Goal: Information Seeking & Learning: Learn about a topic

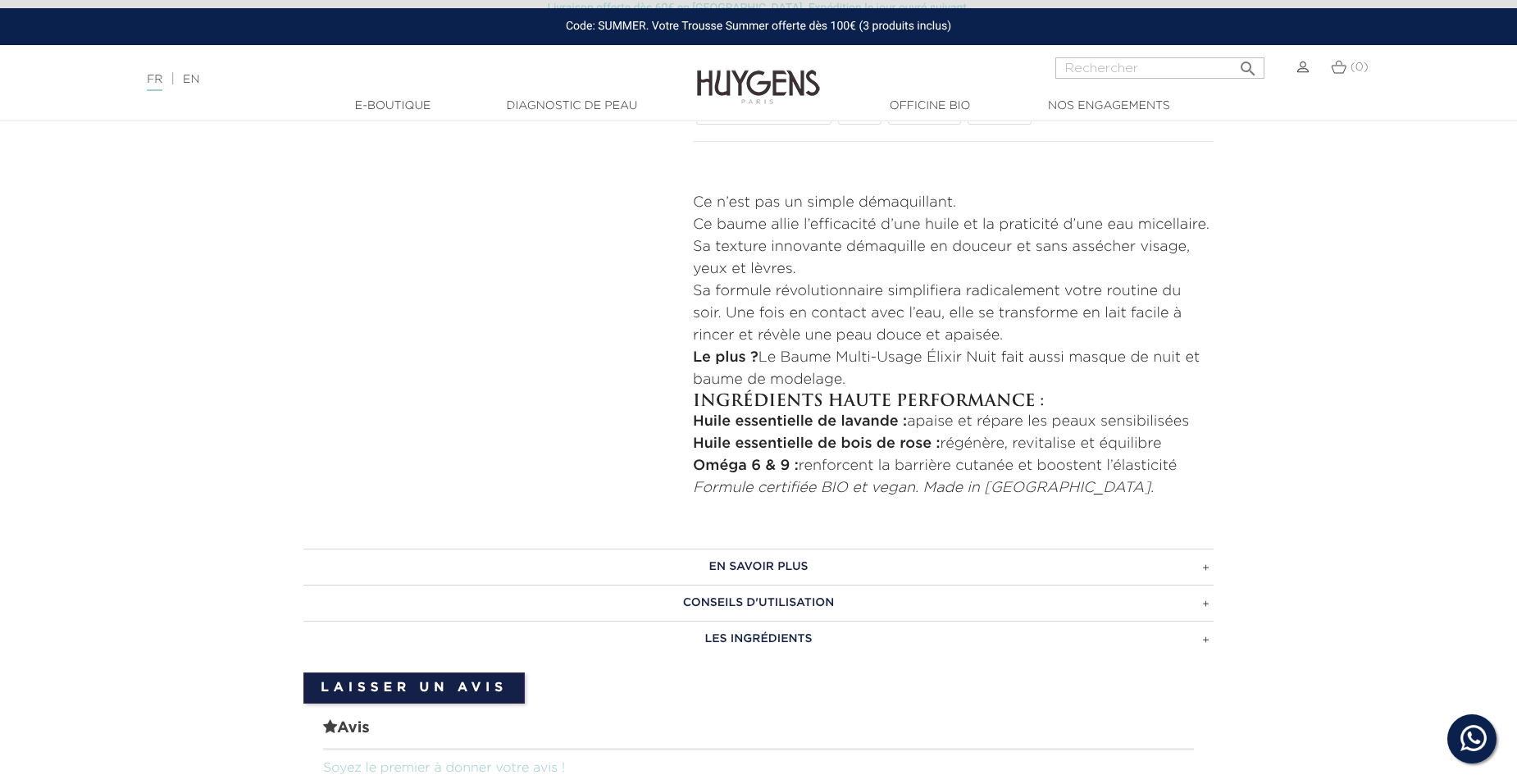
scroll to position [737, 0]
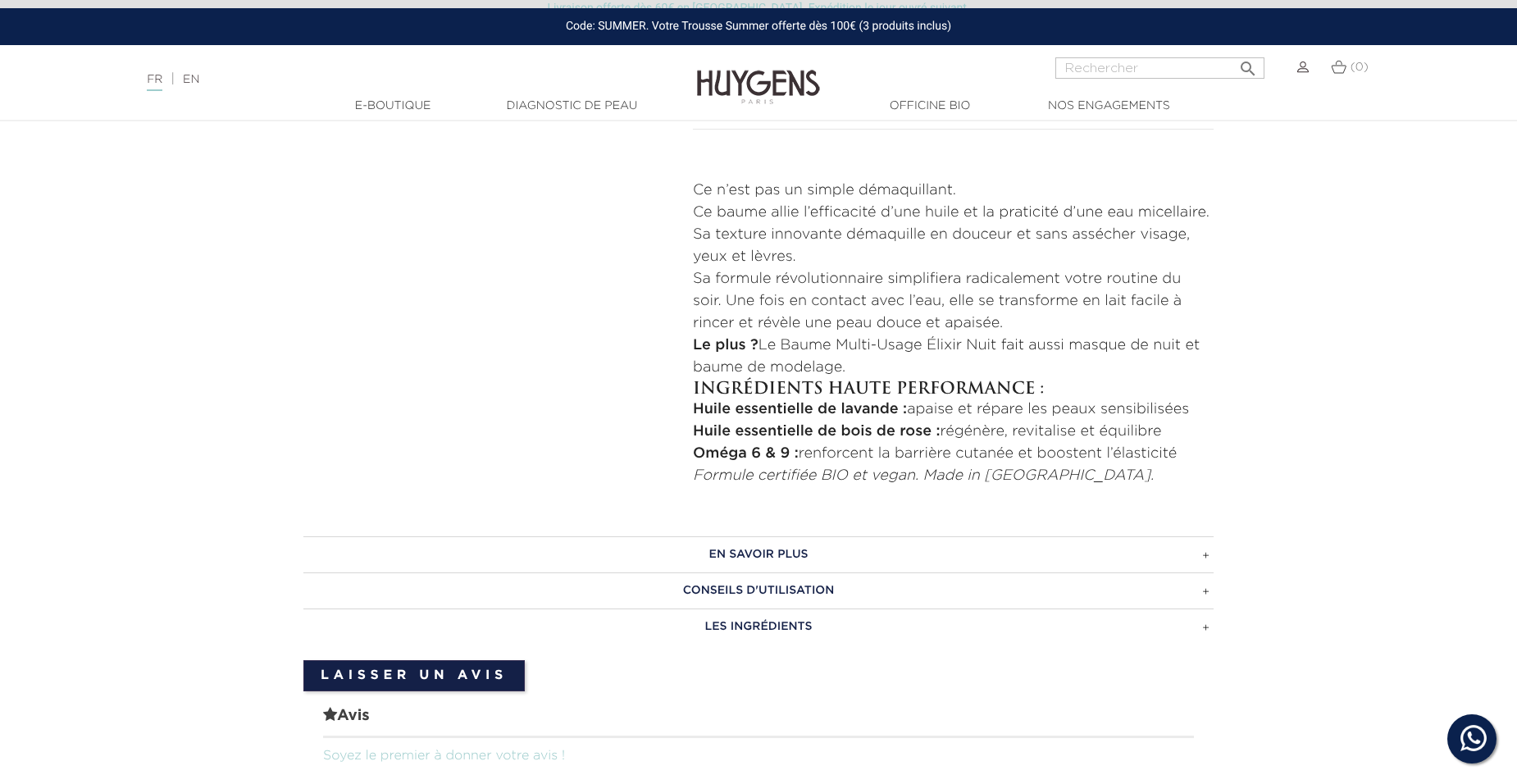
click at [775, 555] on h3 "EN SAVOIR PLUS" at bounding box center [758, 554] width 910 height 36
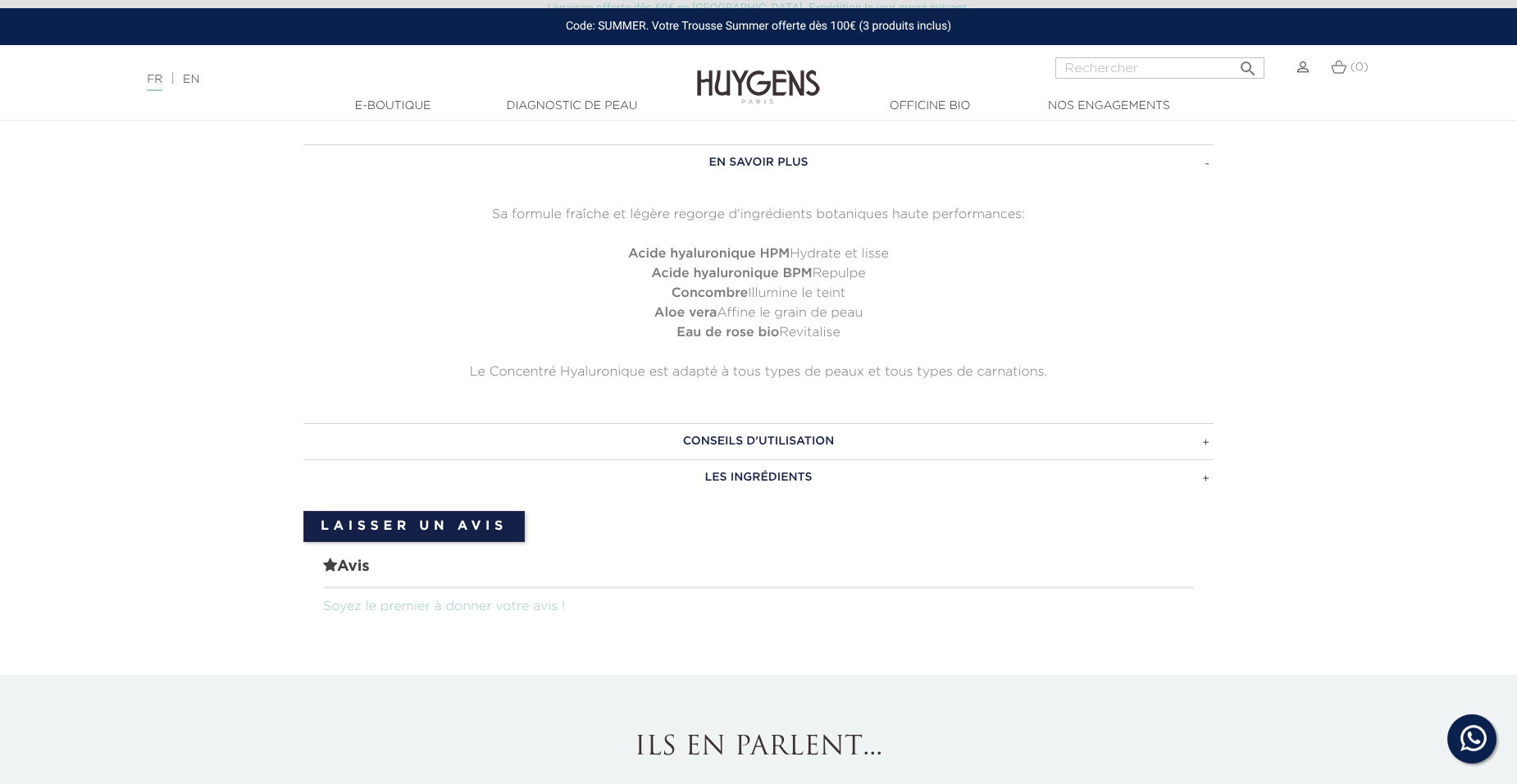
scroll to position [1148, 0]
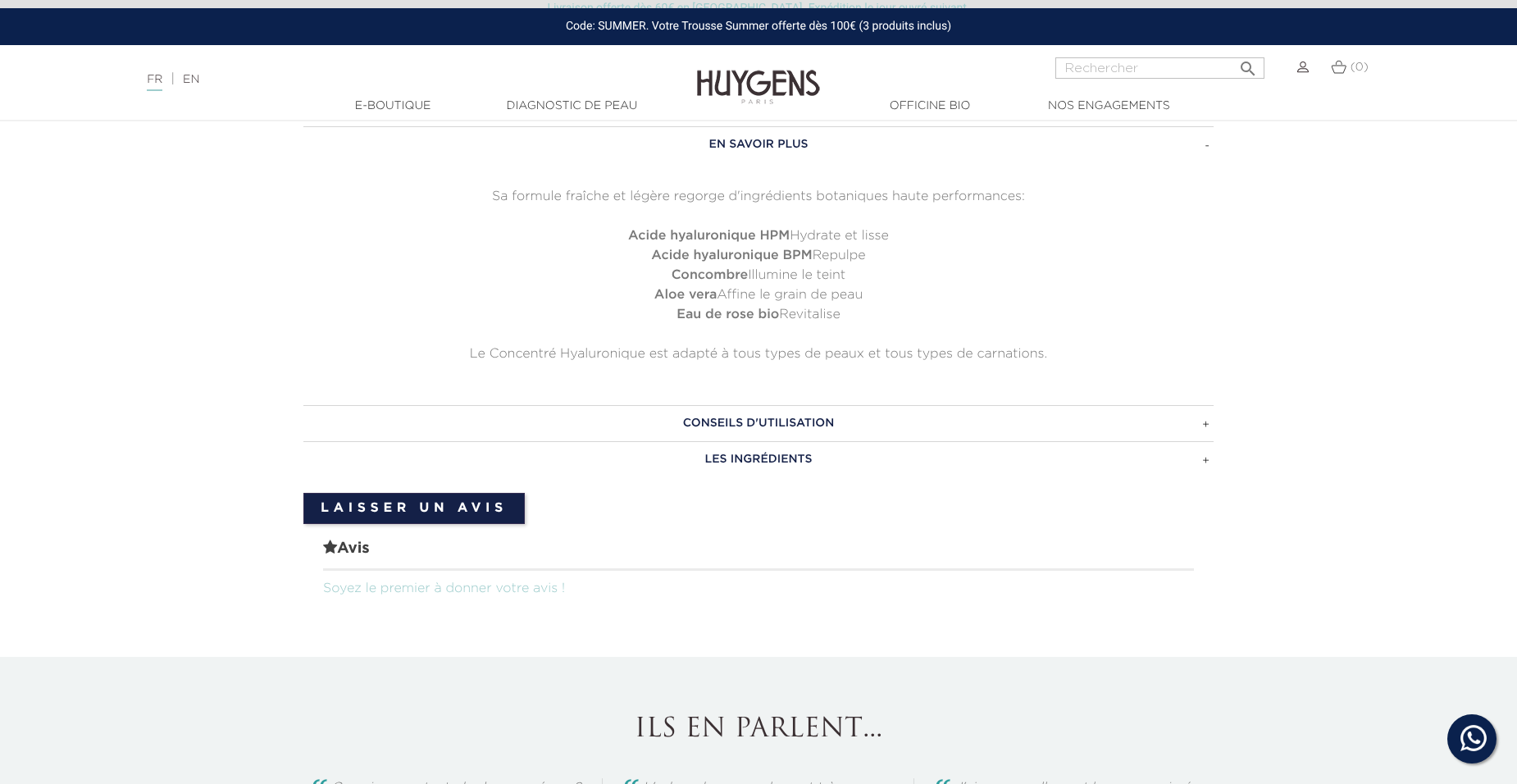
click at [800, 422] on h3 "CONSEILS D'UTILISATION" at bounding box center [758, 423] width 910 height 36
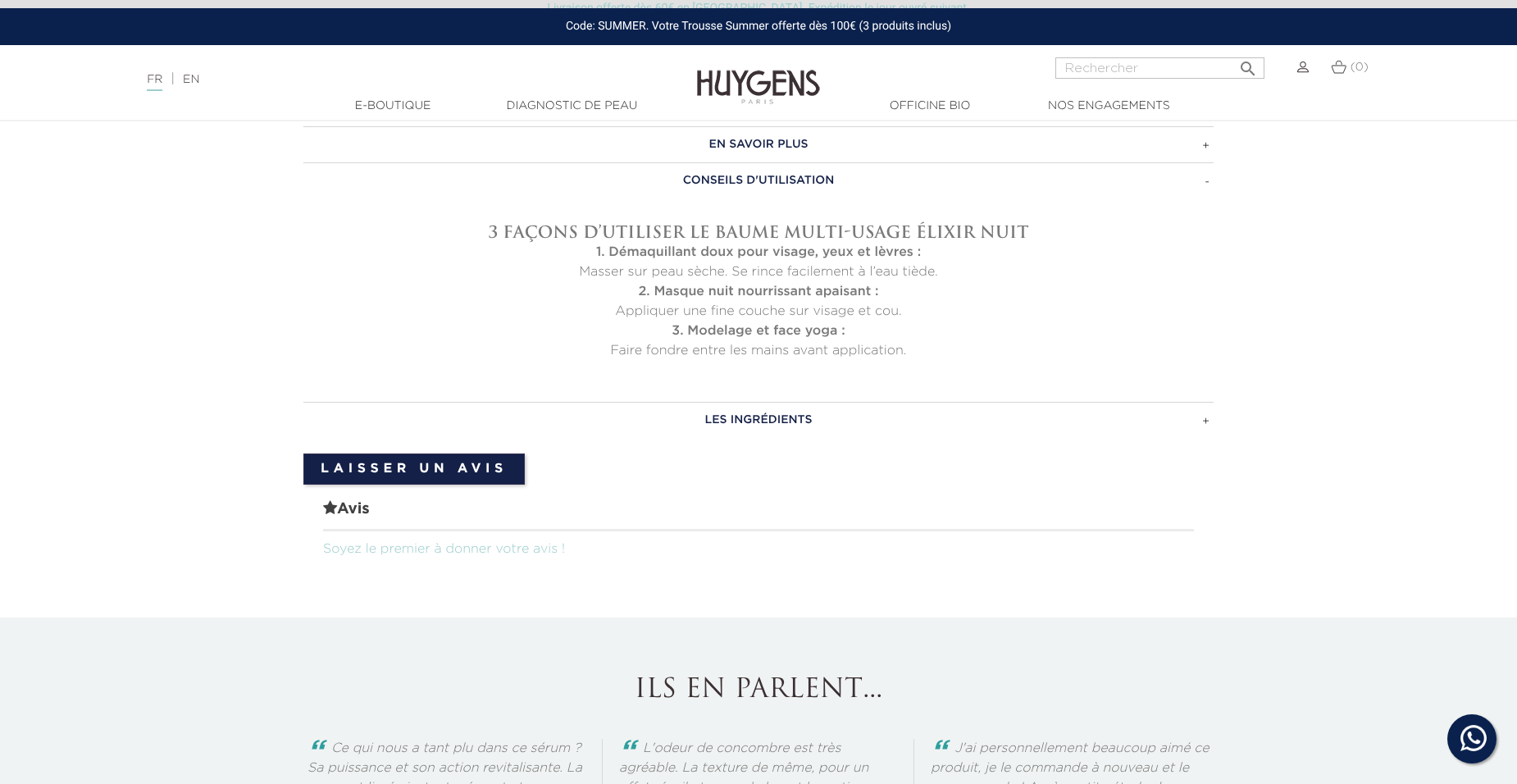
click at [800, 422] on h3 "LES INGRÉDIENTS" at bounding box center [758, 419] width 910 height 36
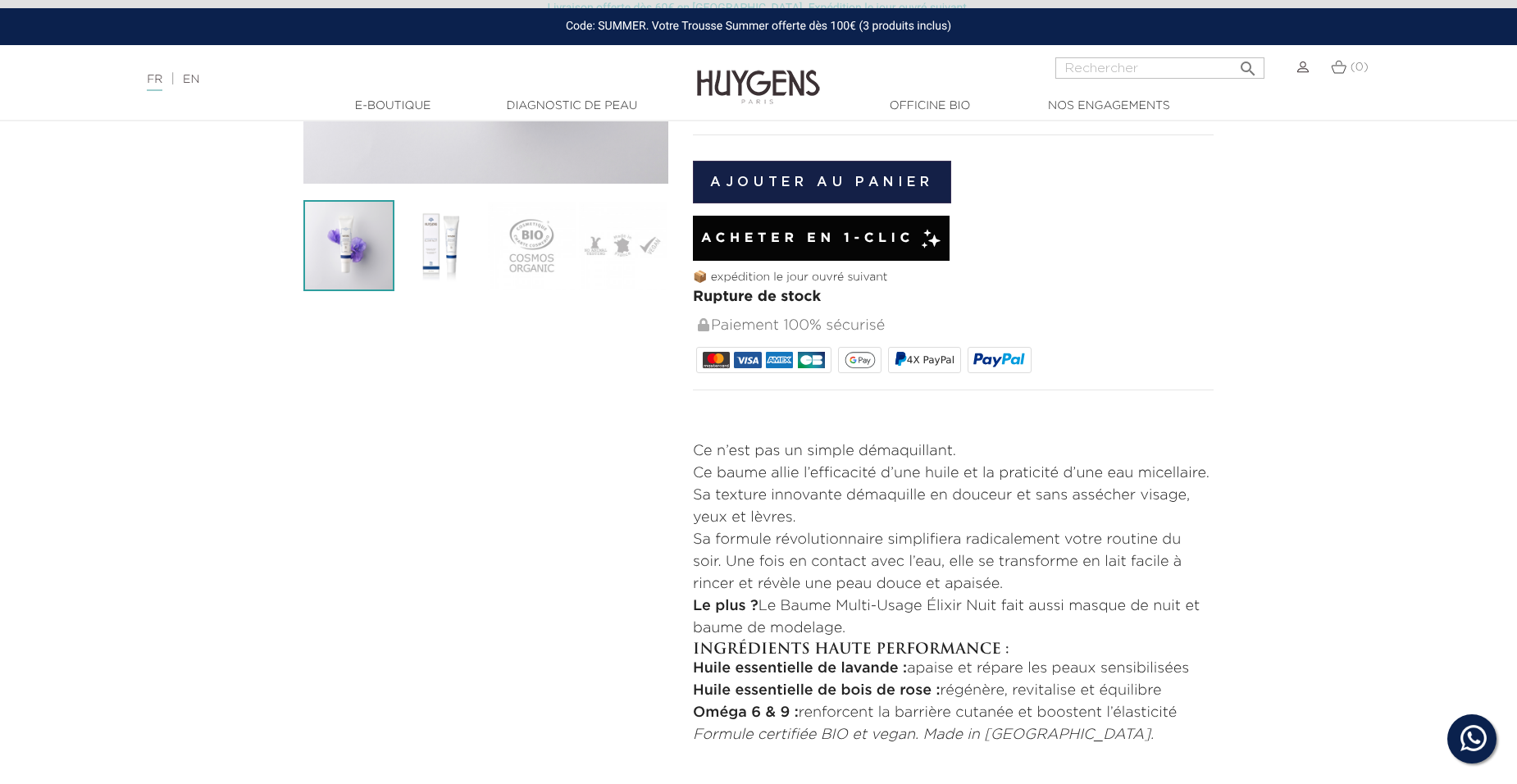
scroll to position [492, 0]
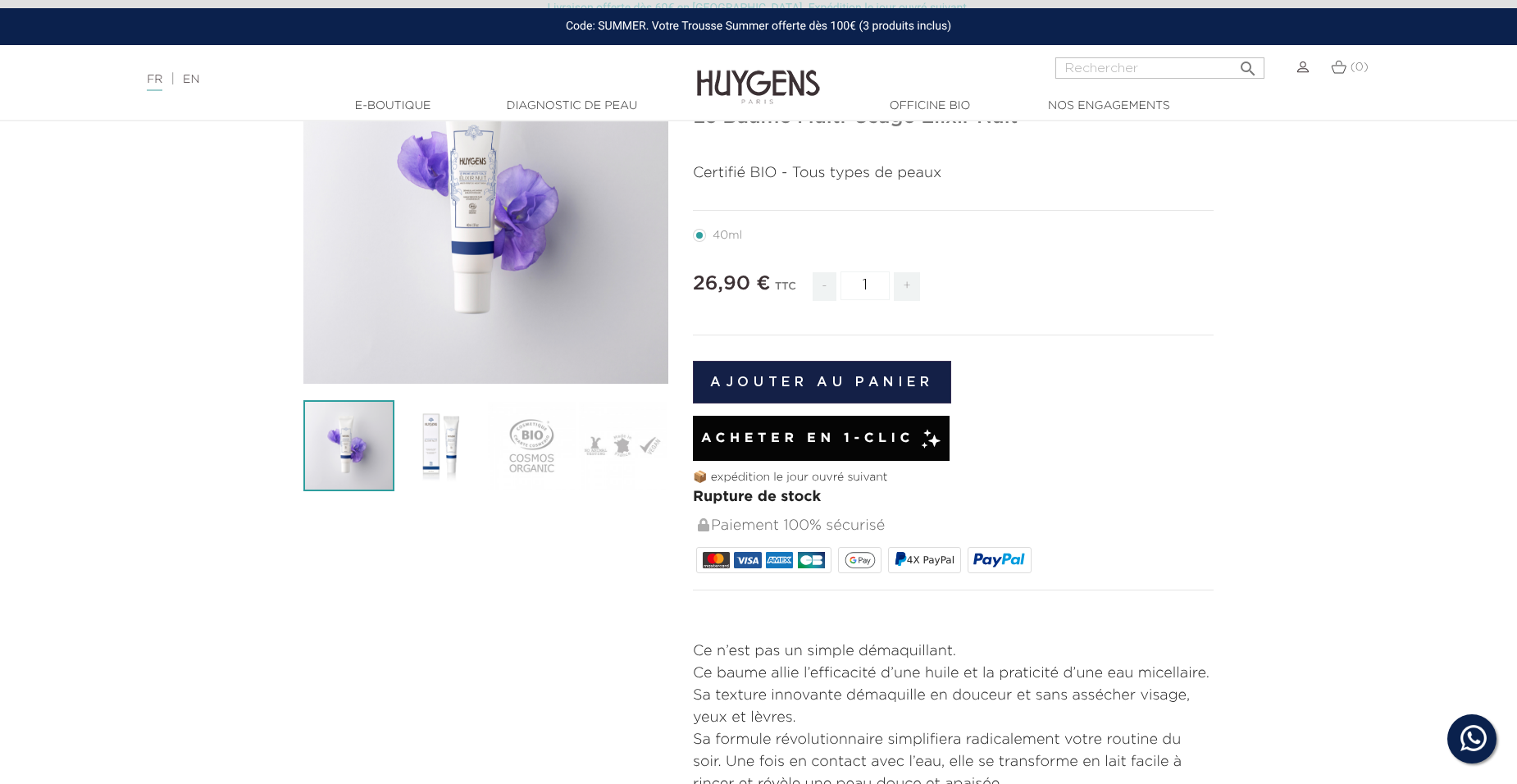
scroll to position [164, 0]
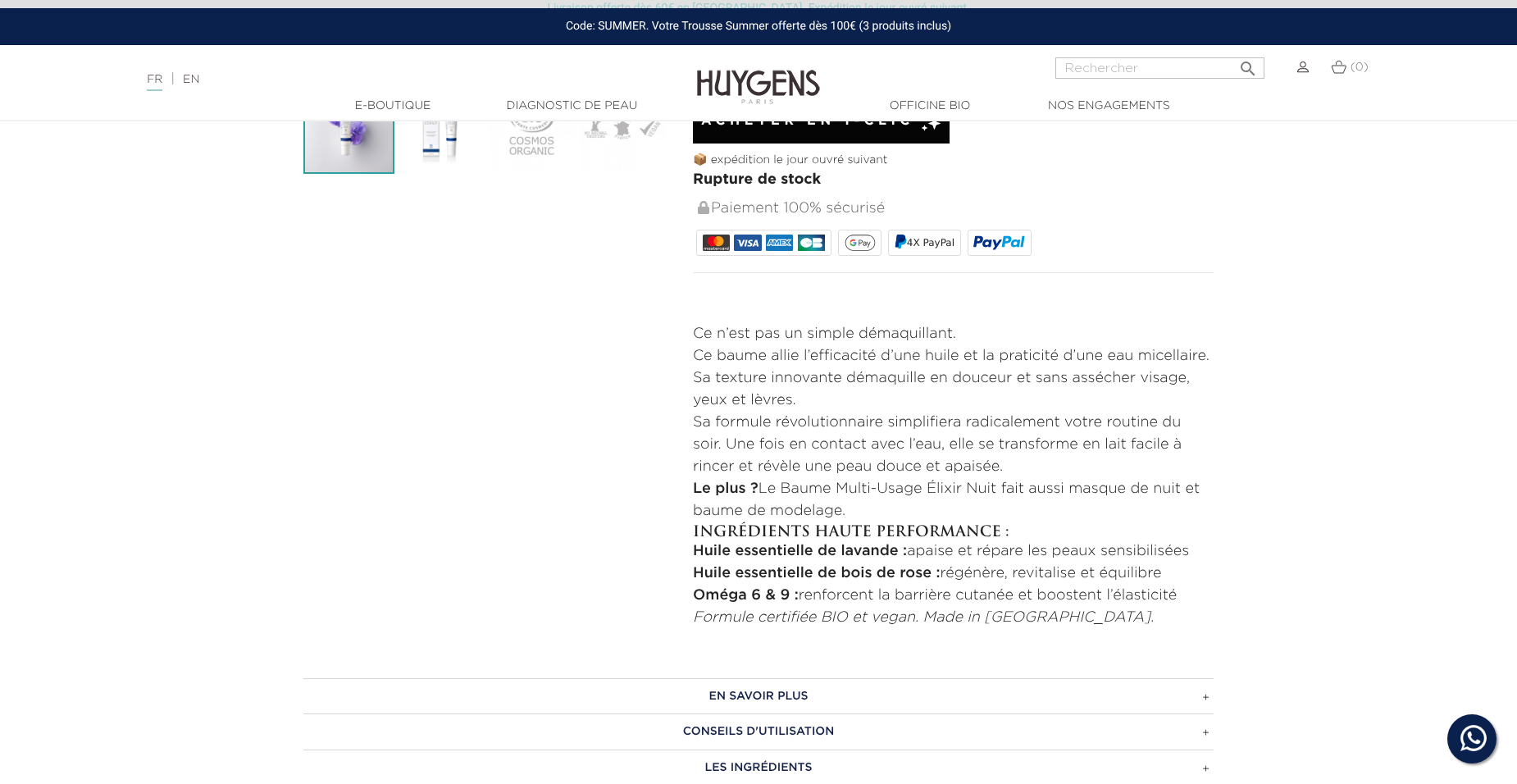
scroll to position [574, 0]
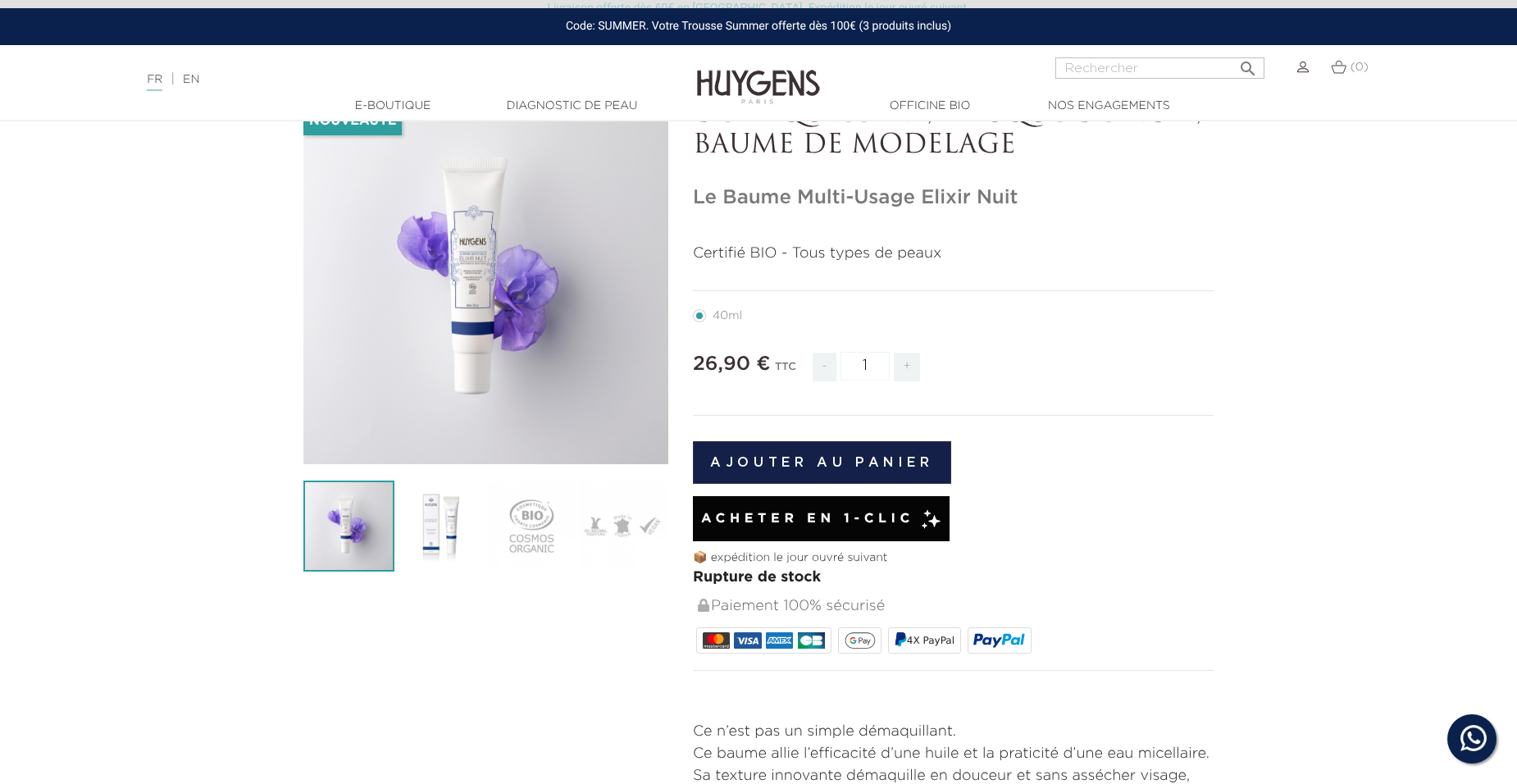
scroll to position [492, 0]
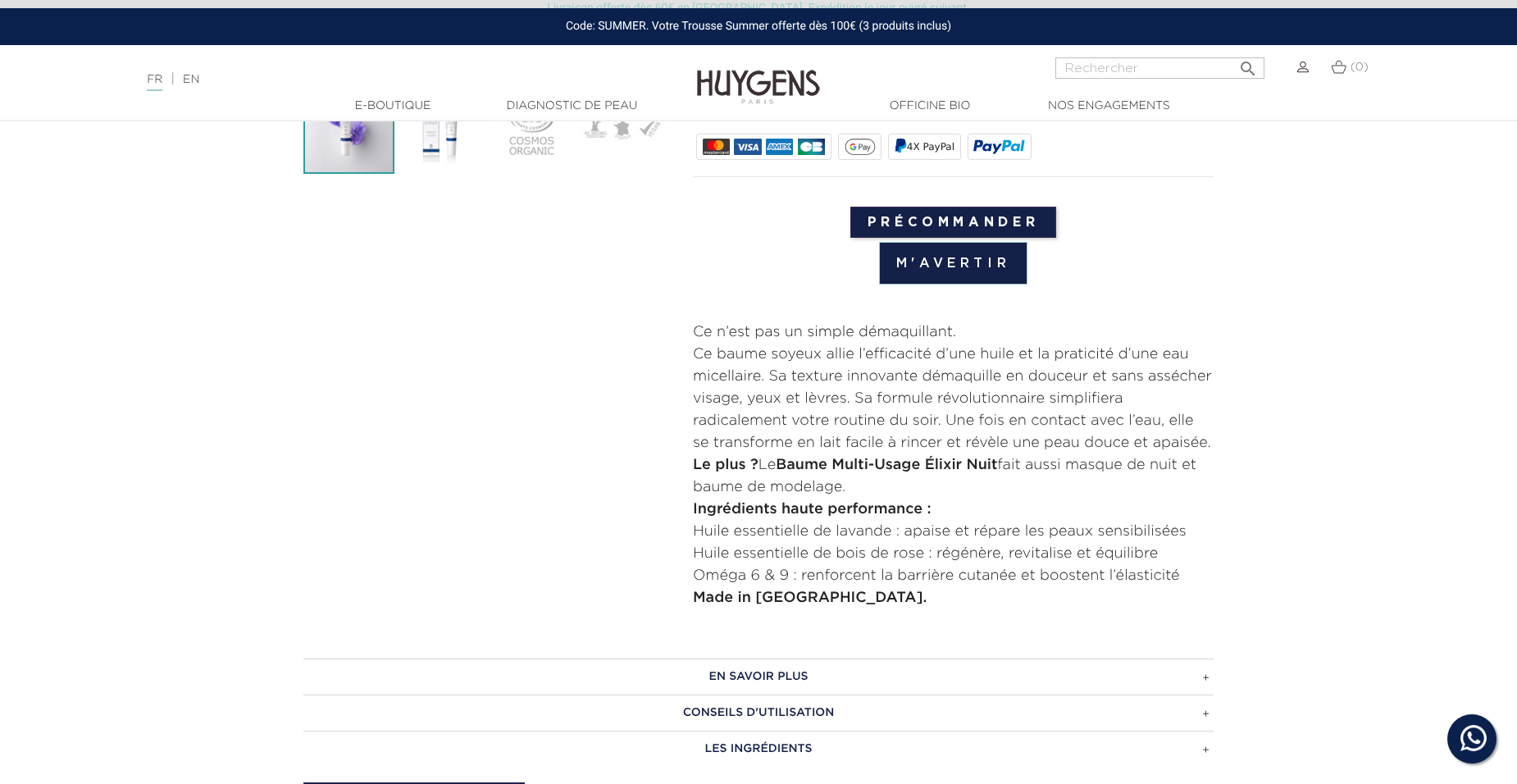
scroll to position [574, 0]
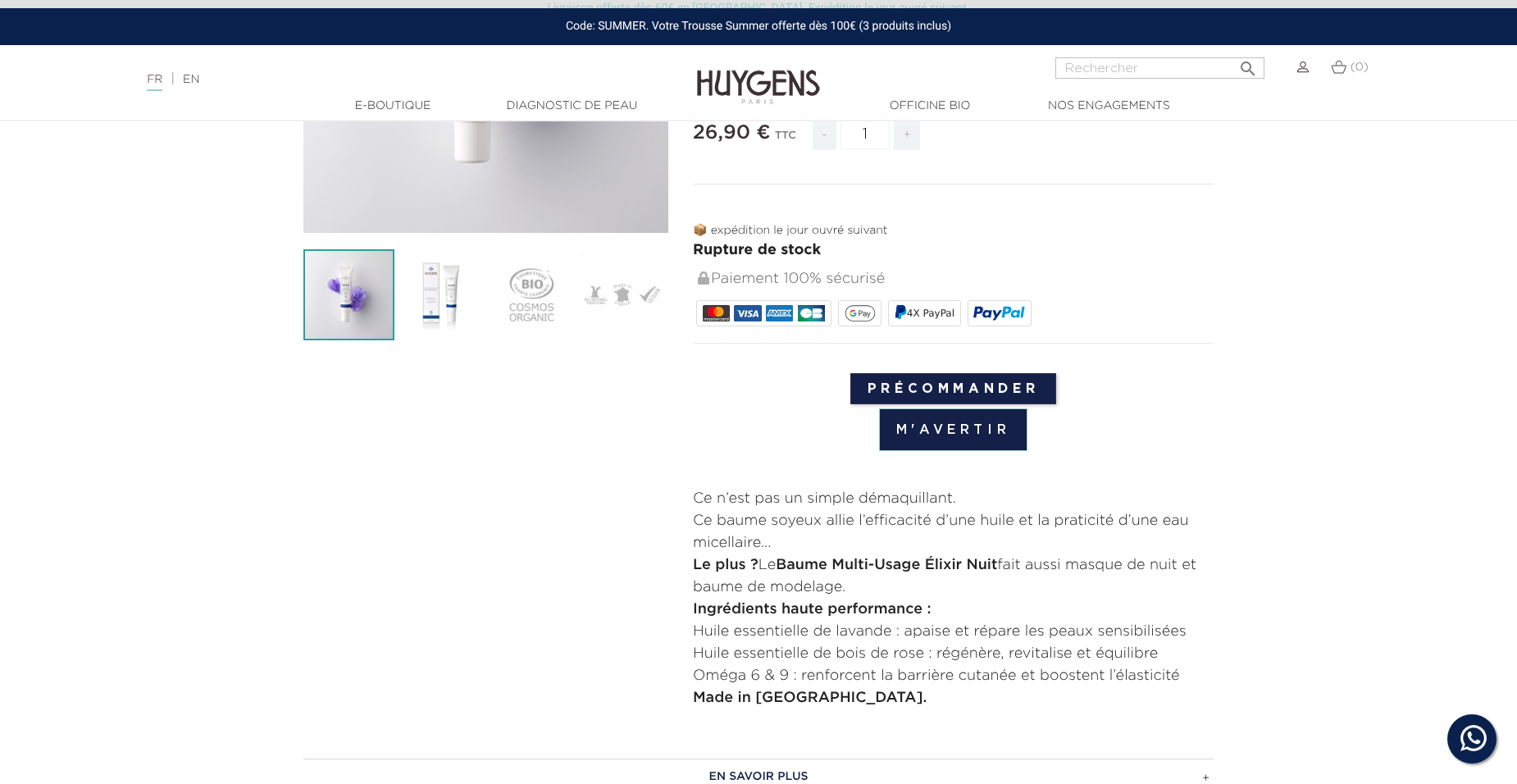
scroll to position [410, 0]
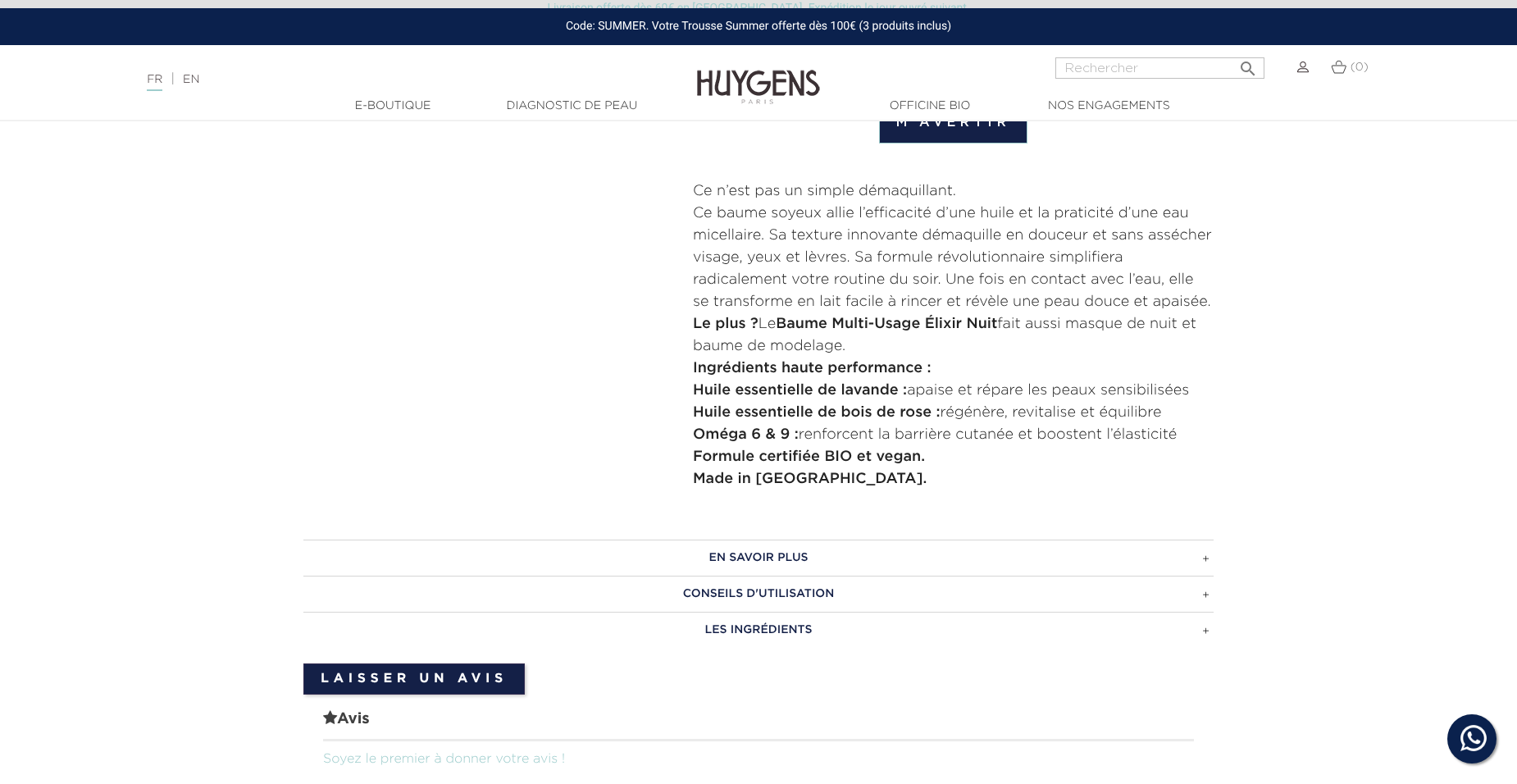
scroll to position [737, 0]
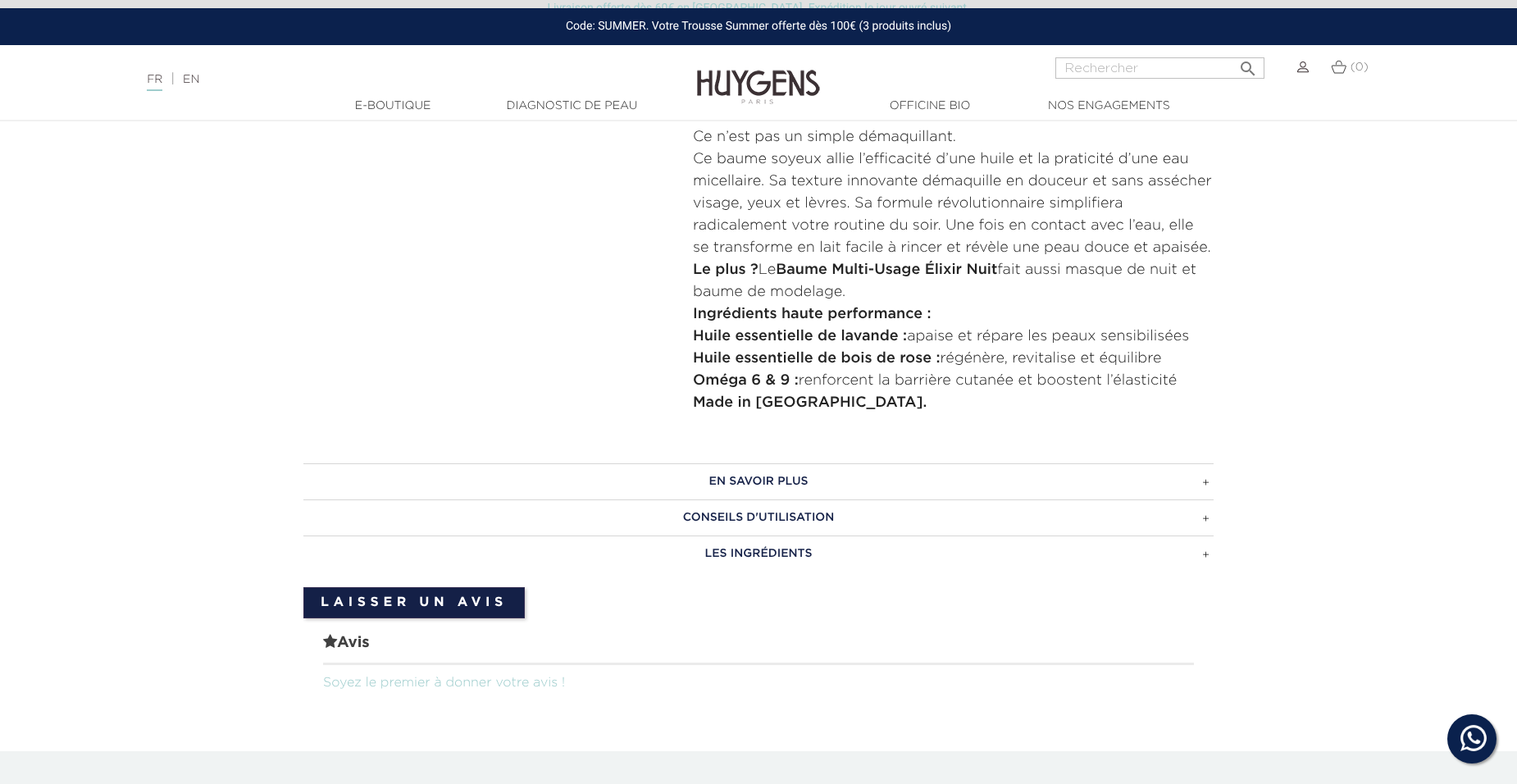
scroll to position [656, 0]
